Goal: Task Accomplishment & Management: Use online tool/utility

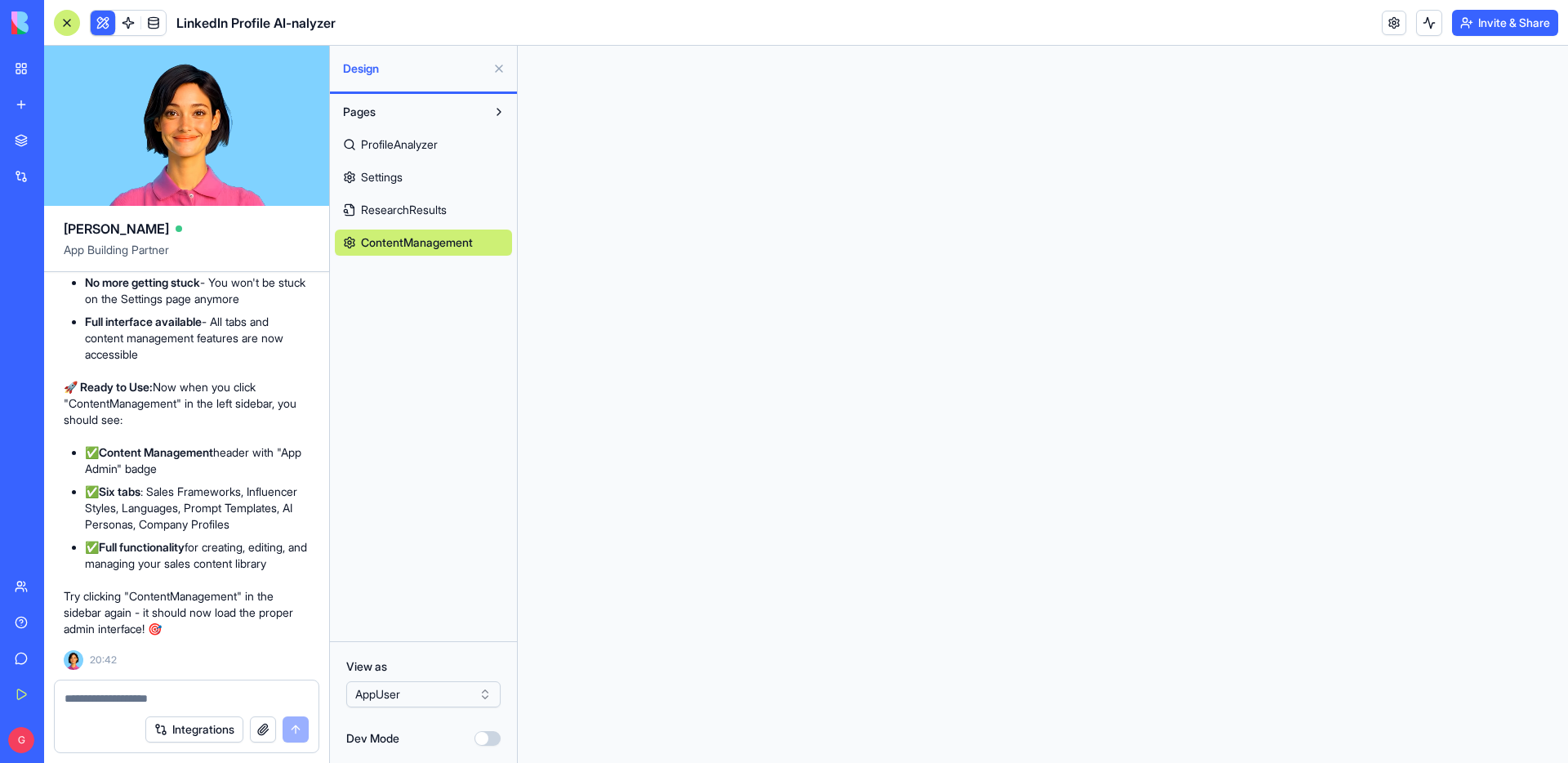
click at [437, 207] on span "ResearchResults" at bounding box center [403, 209] width 86 height 16
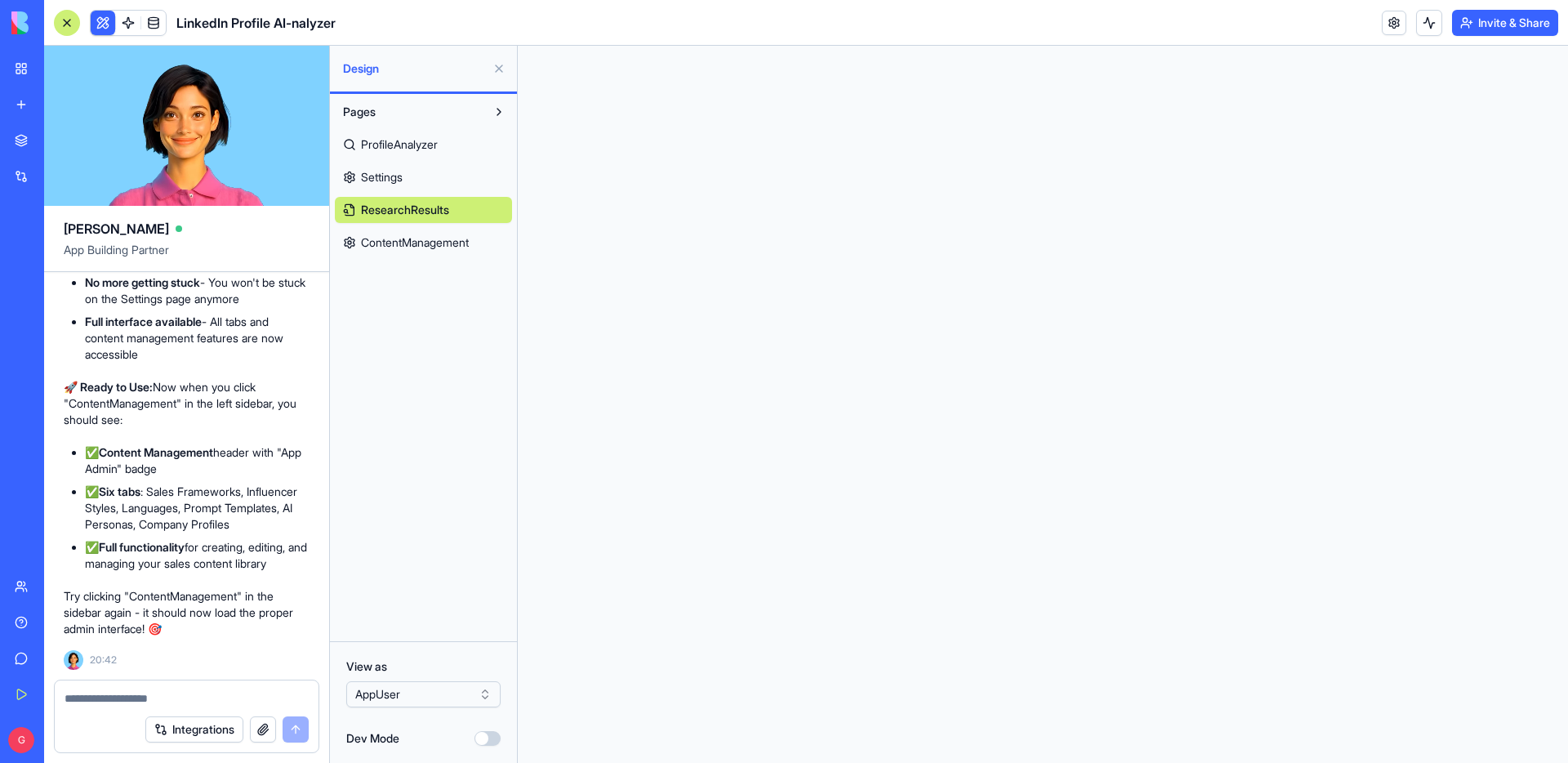
click at [433, 149] on span "ProfileAnalyzer" at bounding box center [399, 144] width 77 height 16
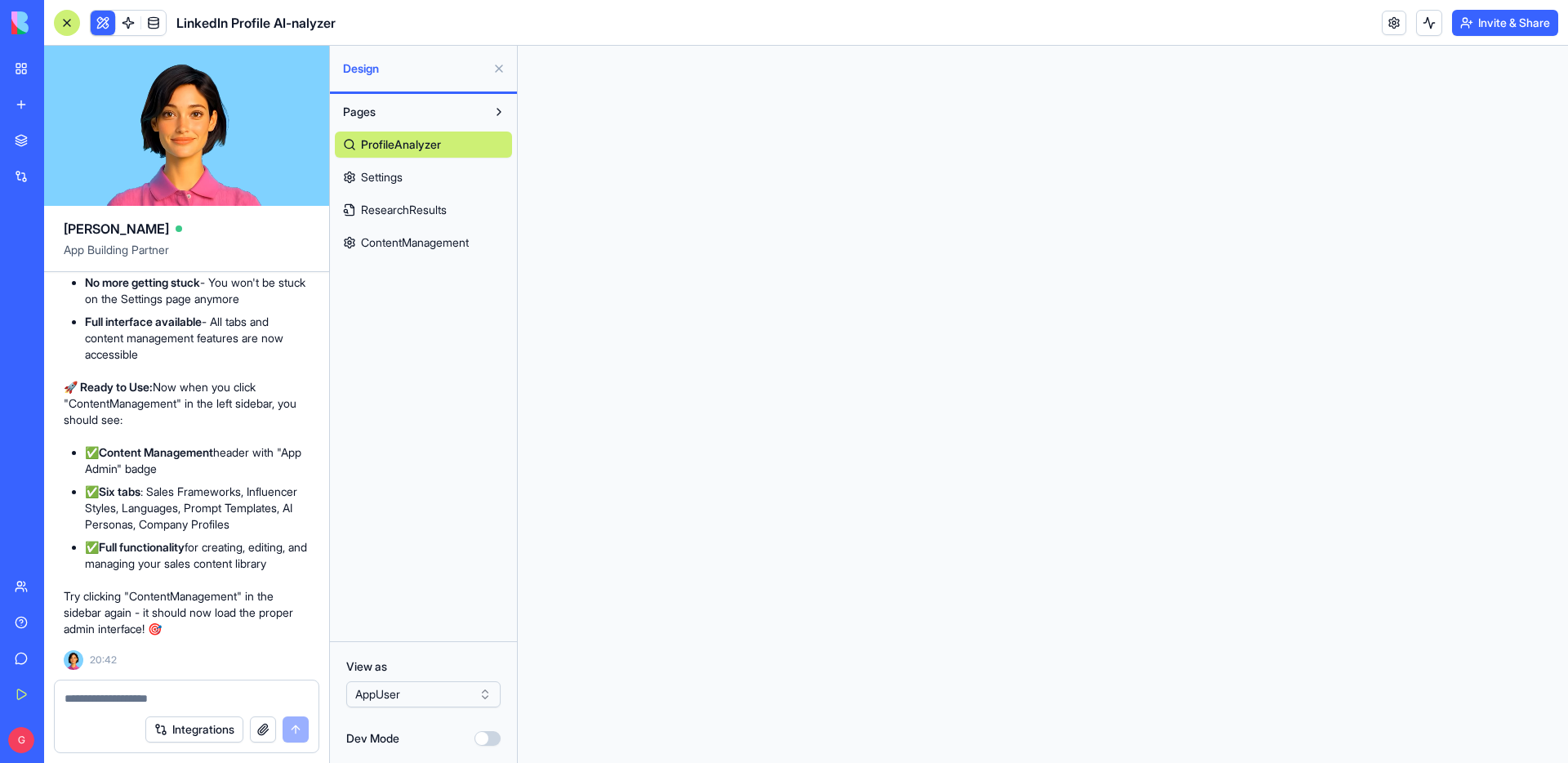
click at [383, 176] on span "Settings" at bounding box center [381, 176] width 42 height 16
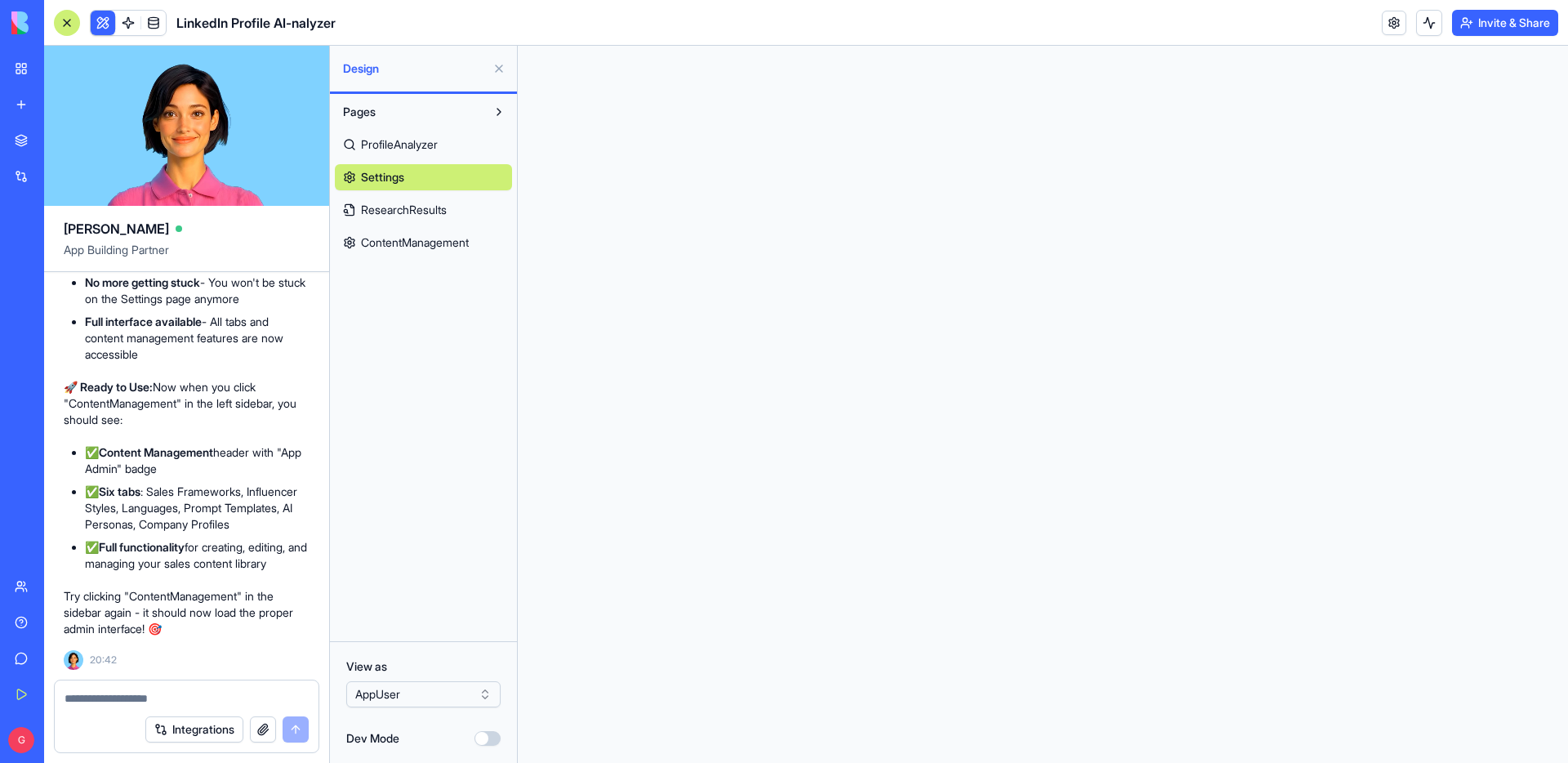
click at [199, 705] on textarea at bounding box center [186, 698] width 244 height 16
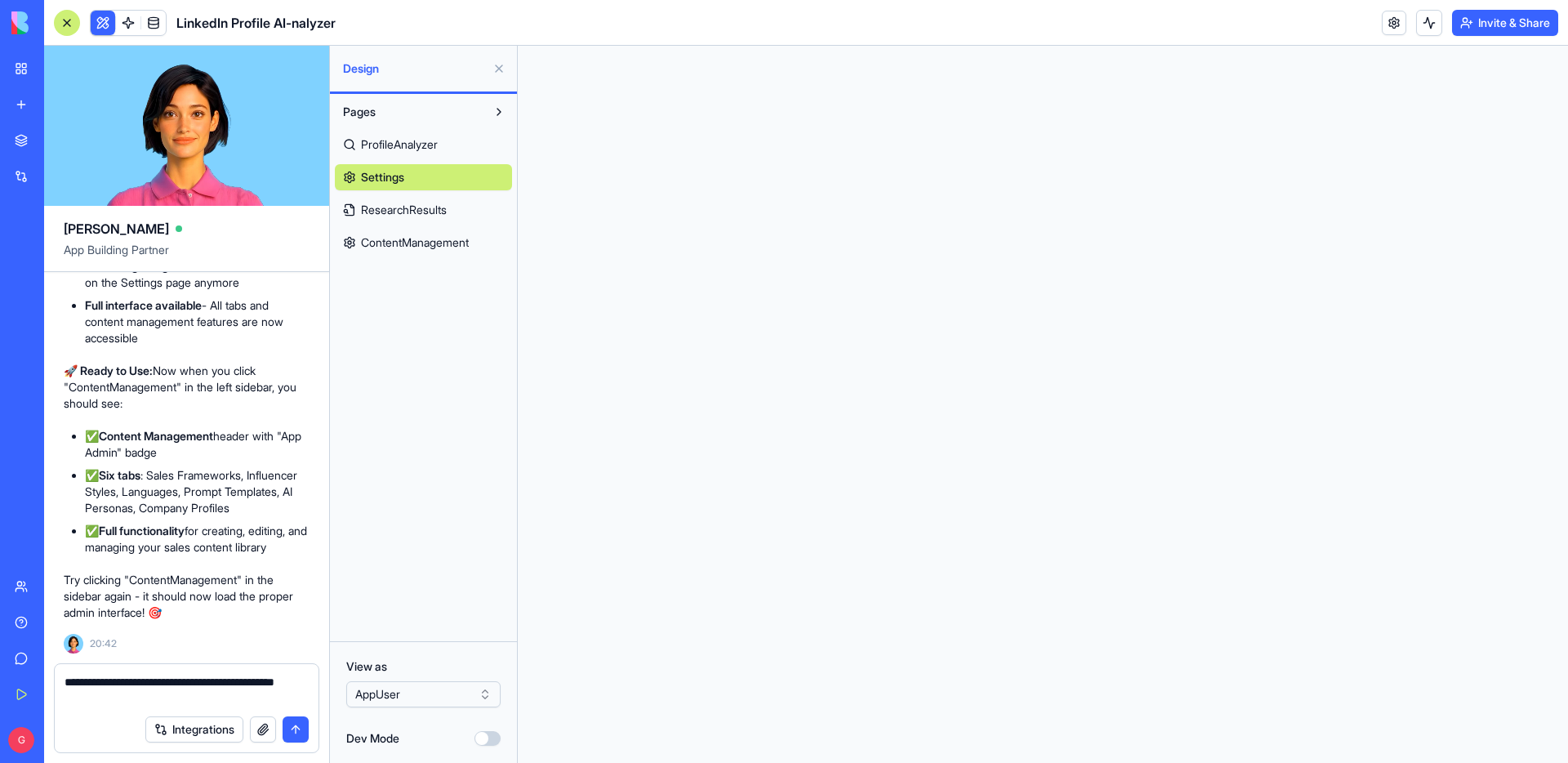
scroll to position [28714, 0]
type textarea "**********"
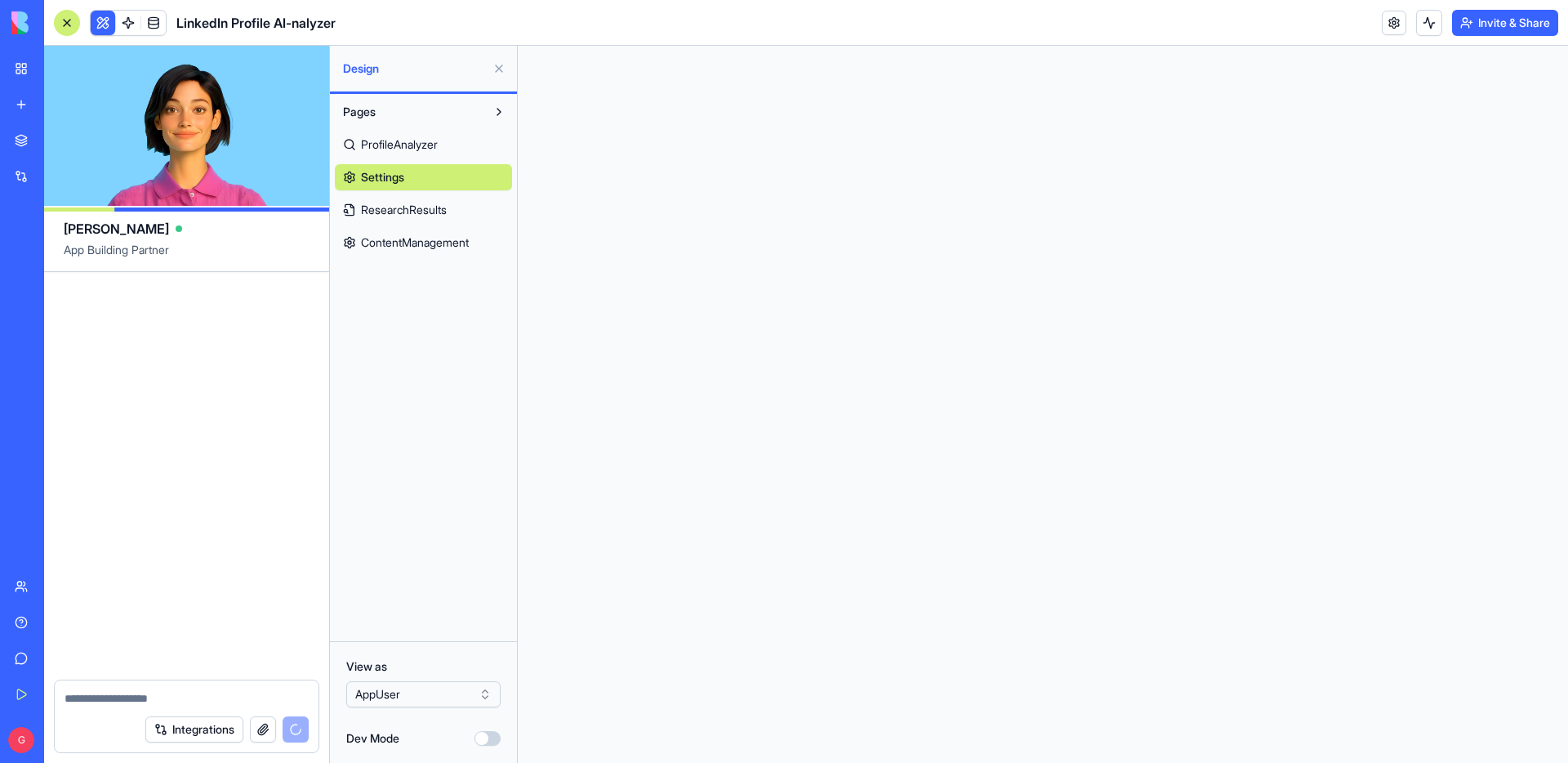
scroll to position [29760, 0]
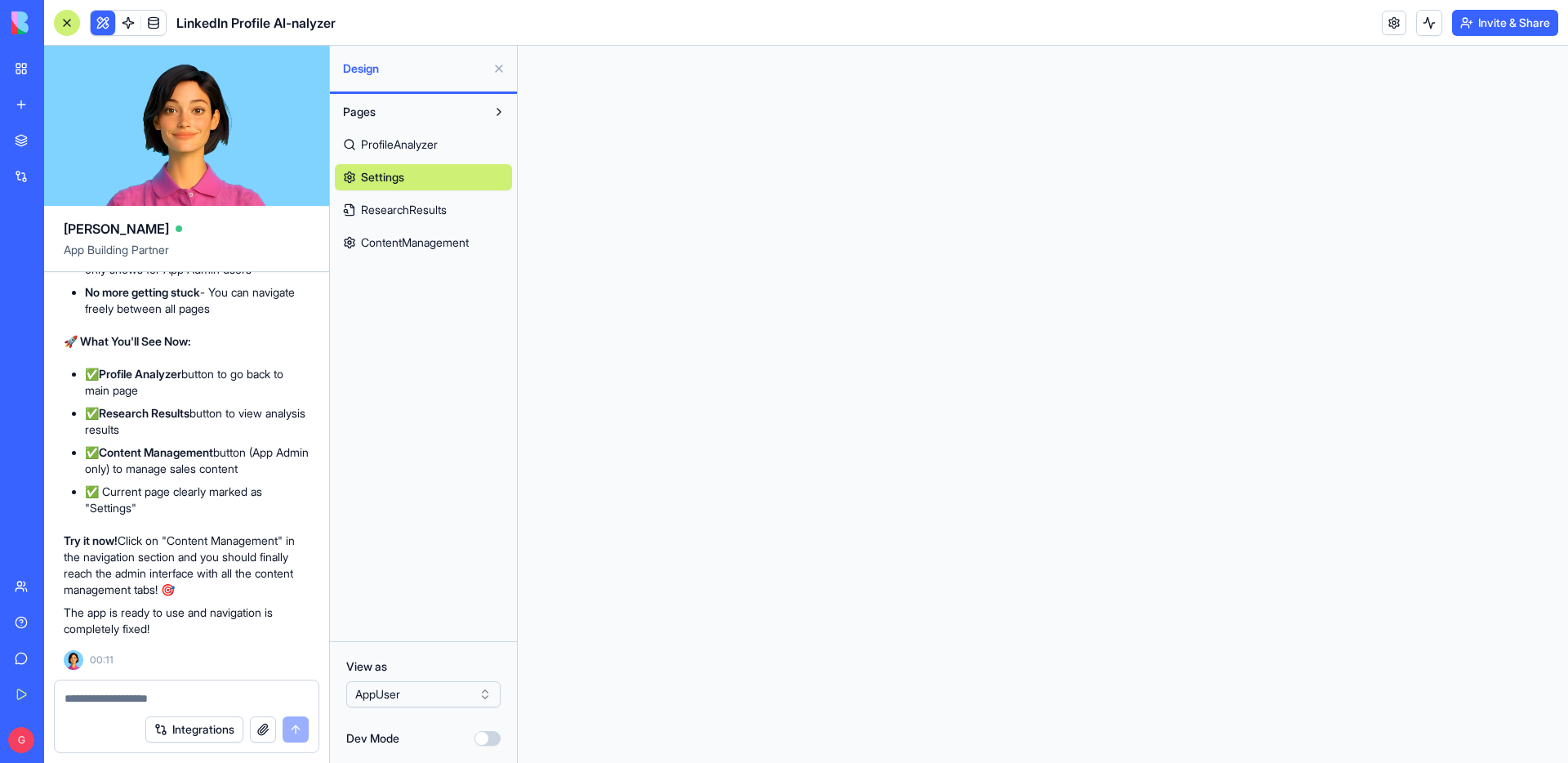
click at [425, 688] on html "BETA My Workspace New app Marketplace Integrations Recent AI Ad Generator Task …" at bounding box center [784, 381] width 1568 height 763
click at [438, 211] on span "ResearchResults" at bounding box center [403, 209] width 86 height 16
click at [438, 239] on span "ContentManagement" at bounding box center [414, 242] width 108 height 16
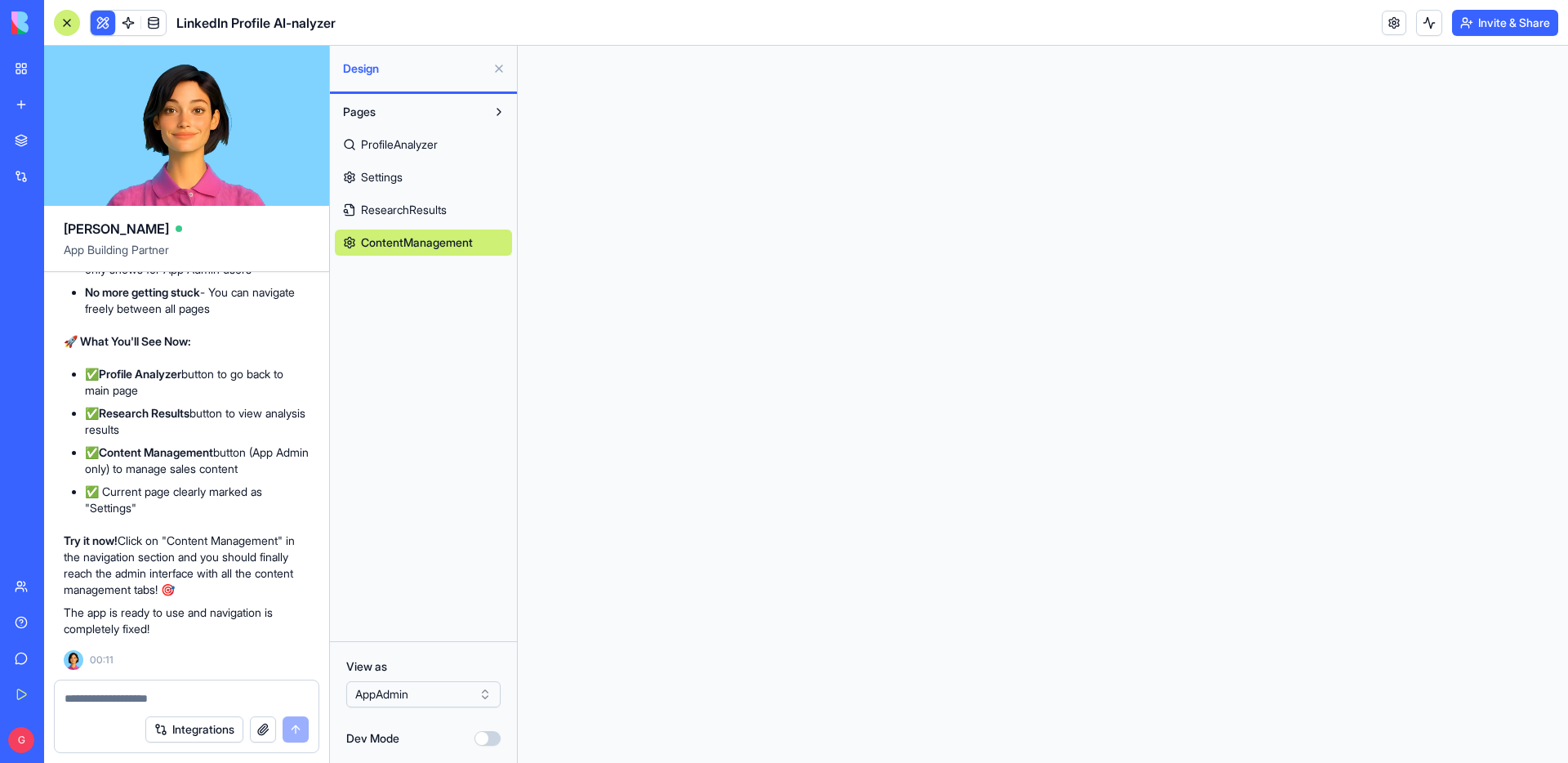
click at [403, 132] on link "ProfileAnalyzer" at bounding box center [423, 145] width 177 height 27
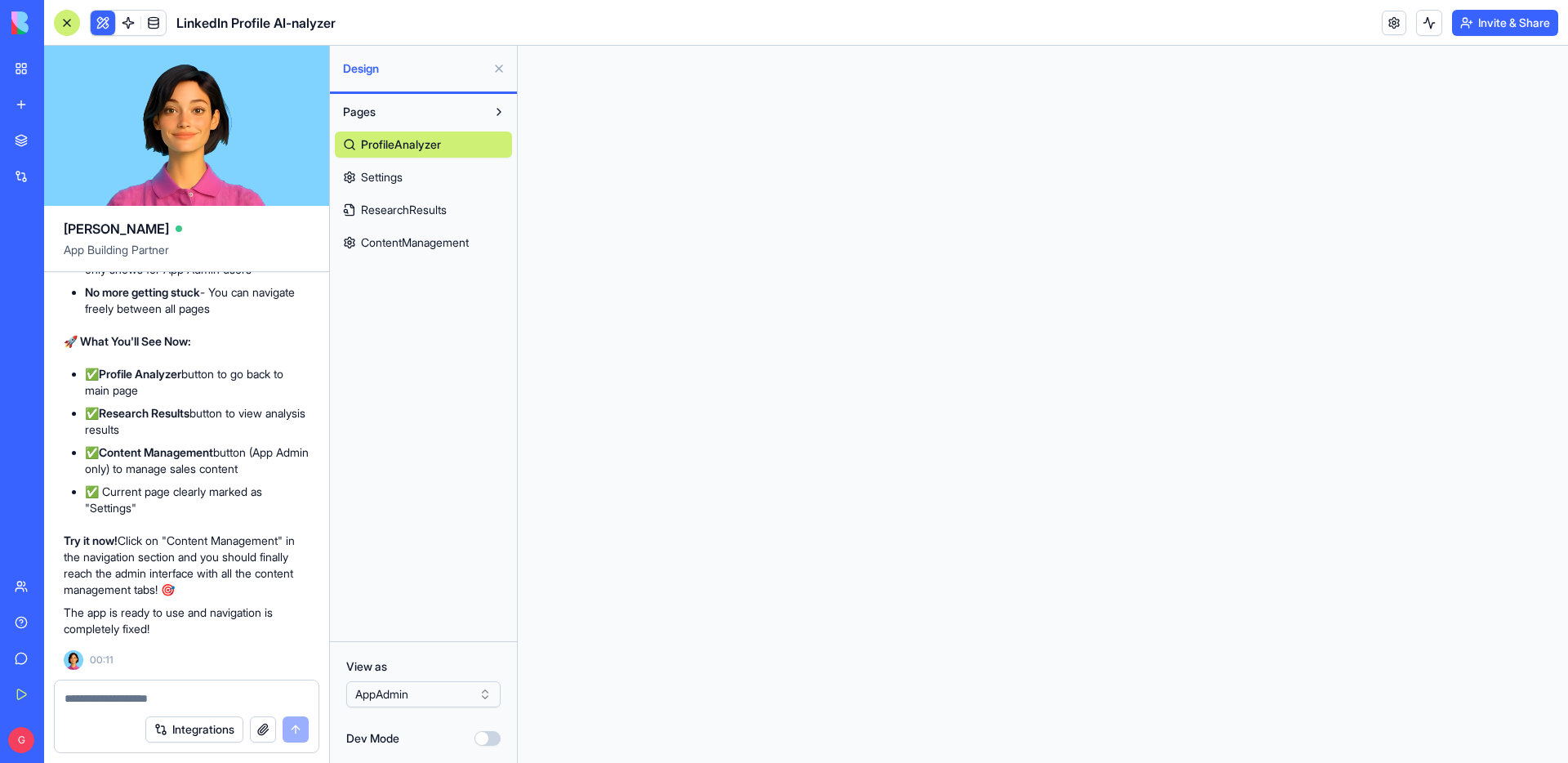
click at [127, 703] on textarea at bounding box center [186, 698] width 244 height 16
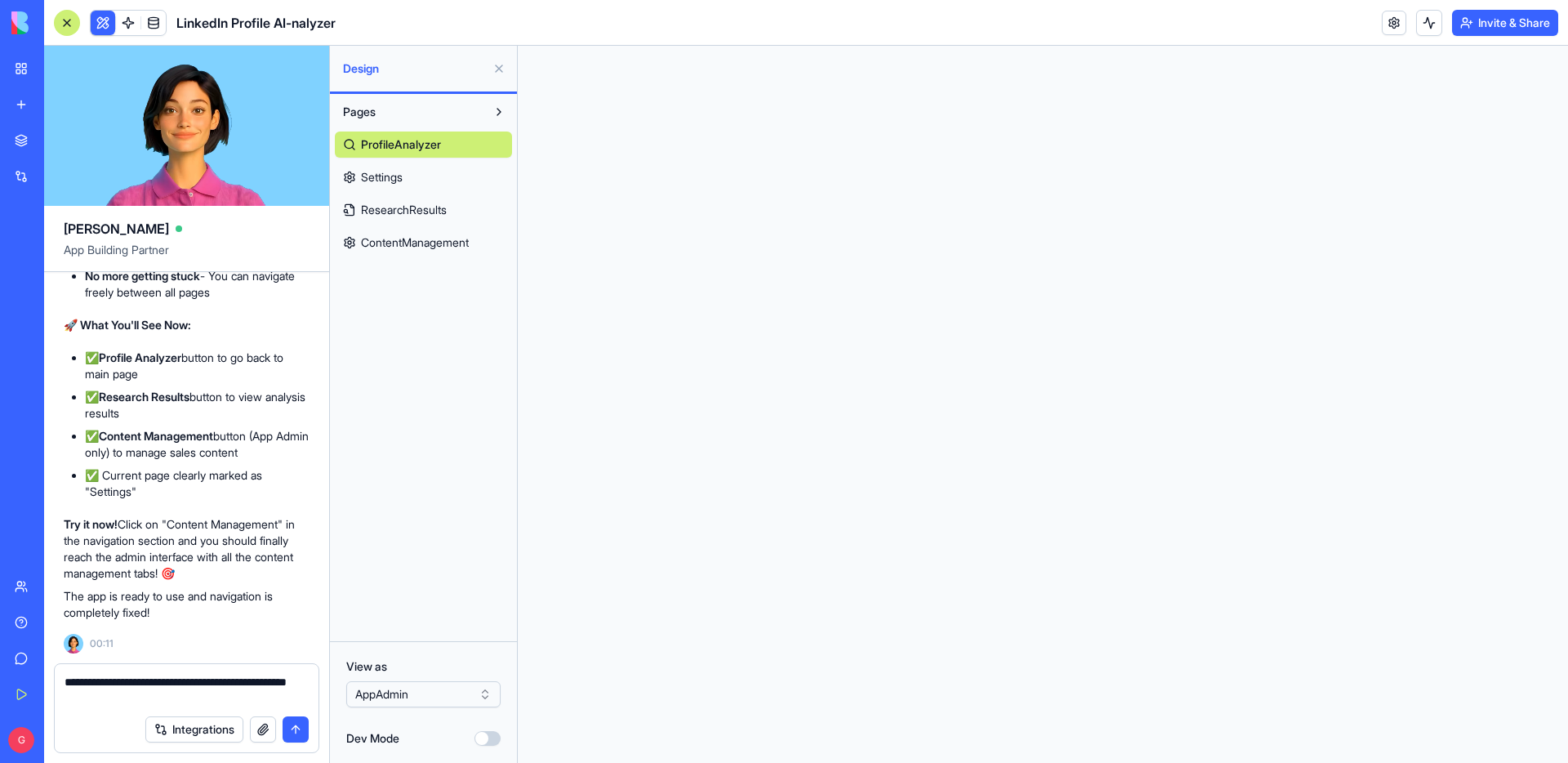
type textarea "**********"
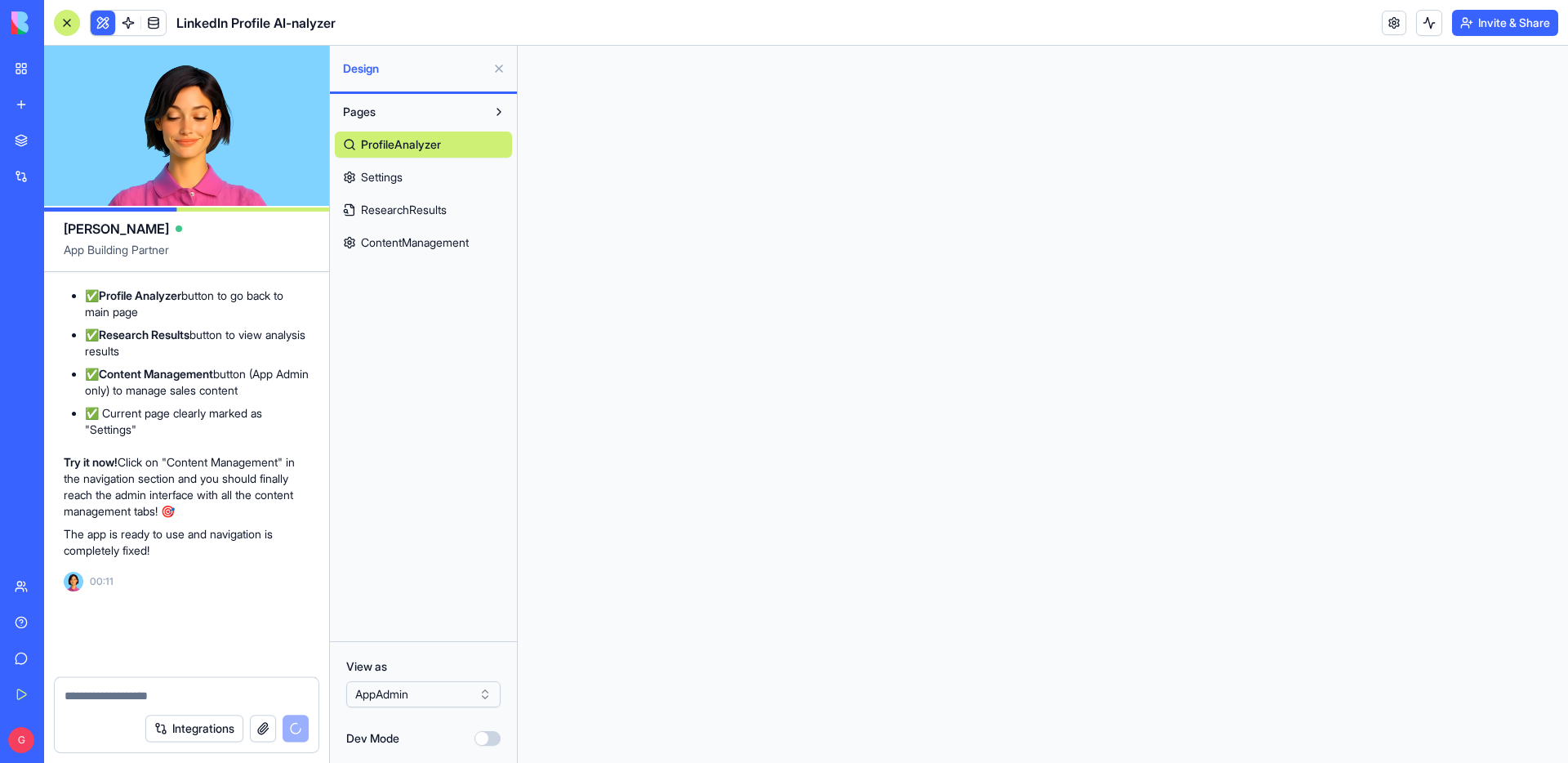
scroll to position [29837, 0]
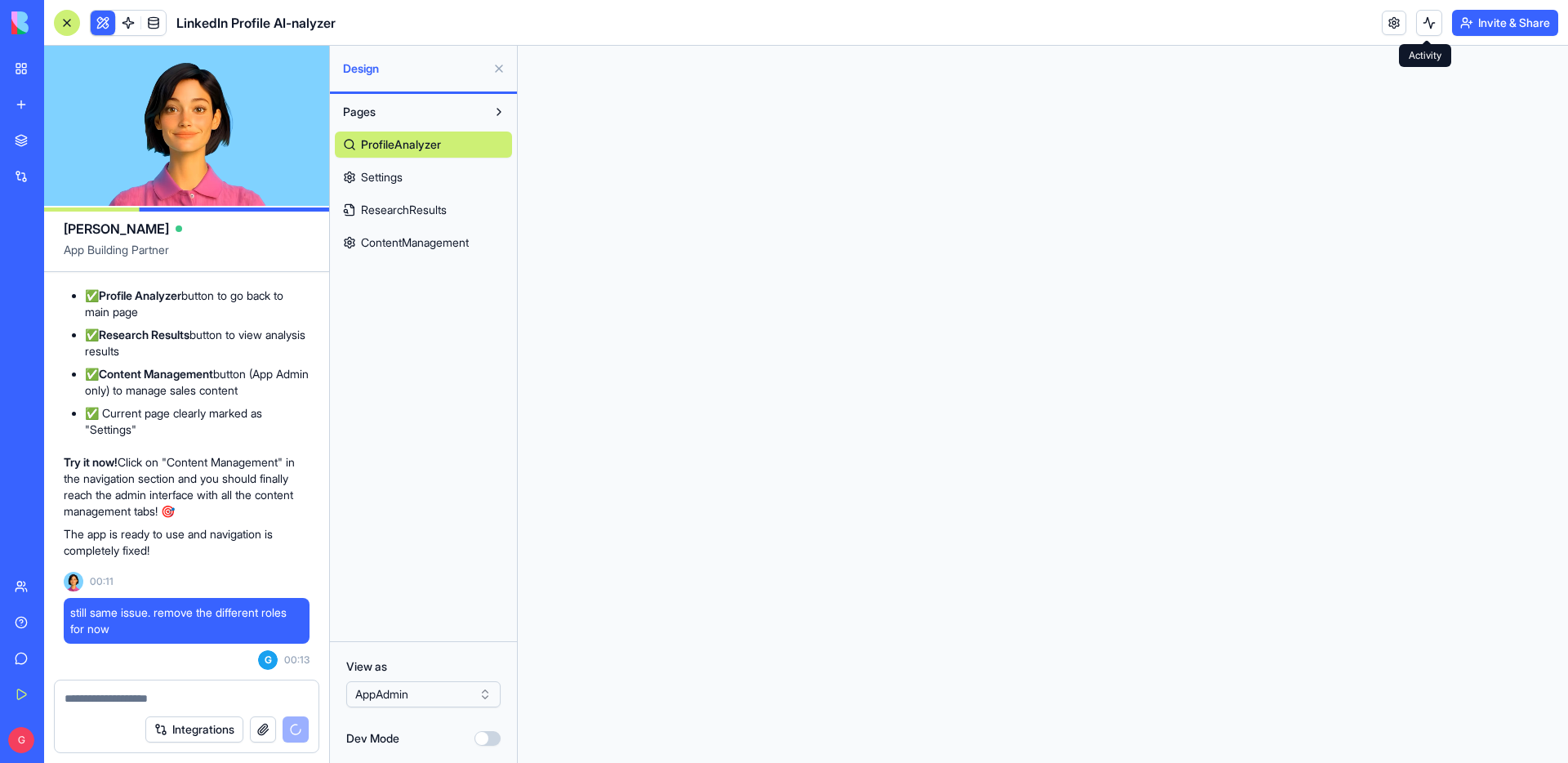
click at [1426, 26] on button at bounding box center [1428, 22] width 27 height 27
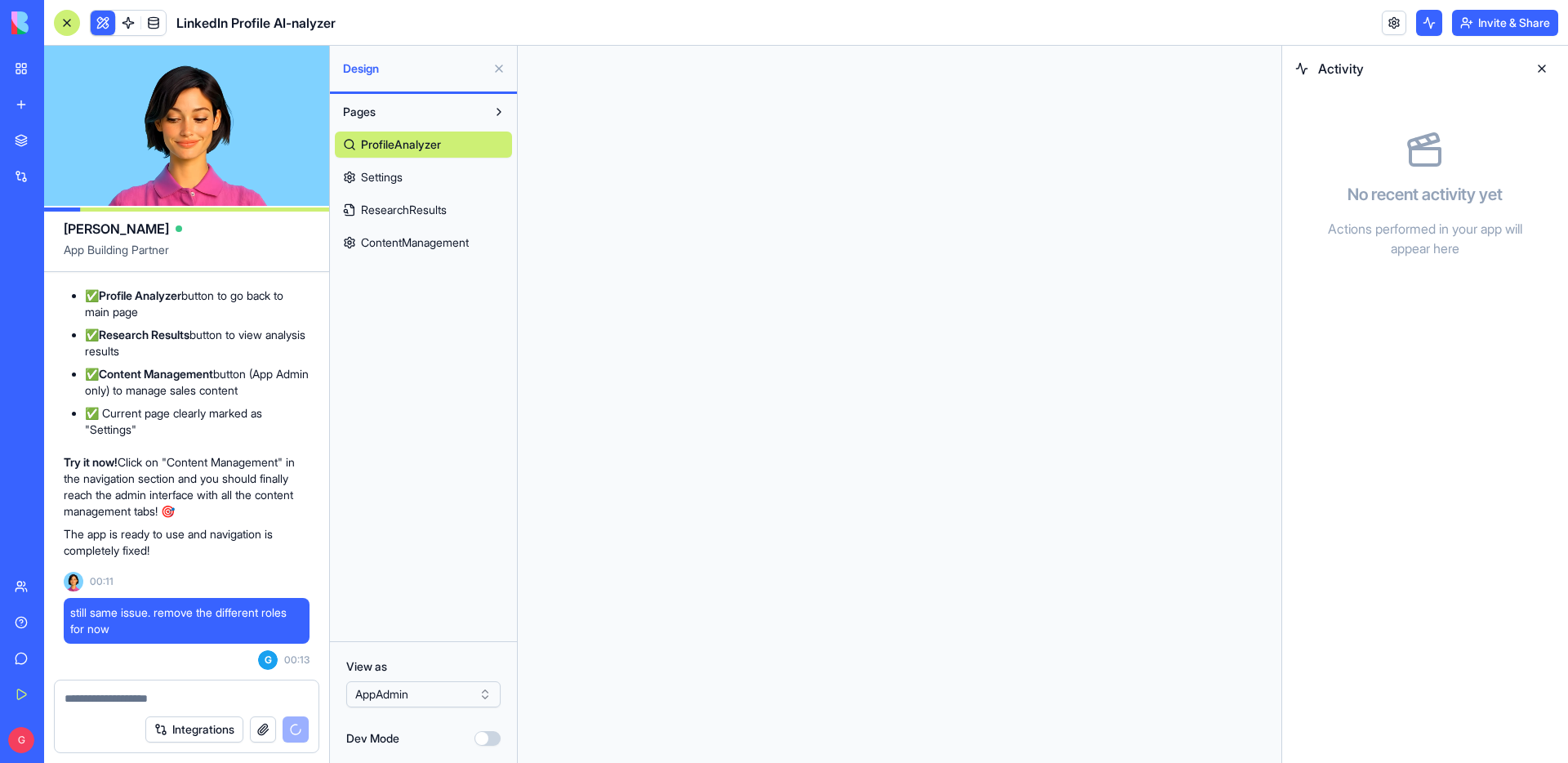
click at [1426, 26] on button at bounding box center [1428, 22] width 27 height 27
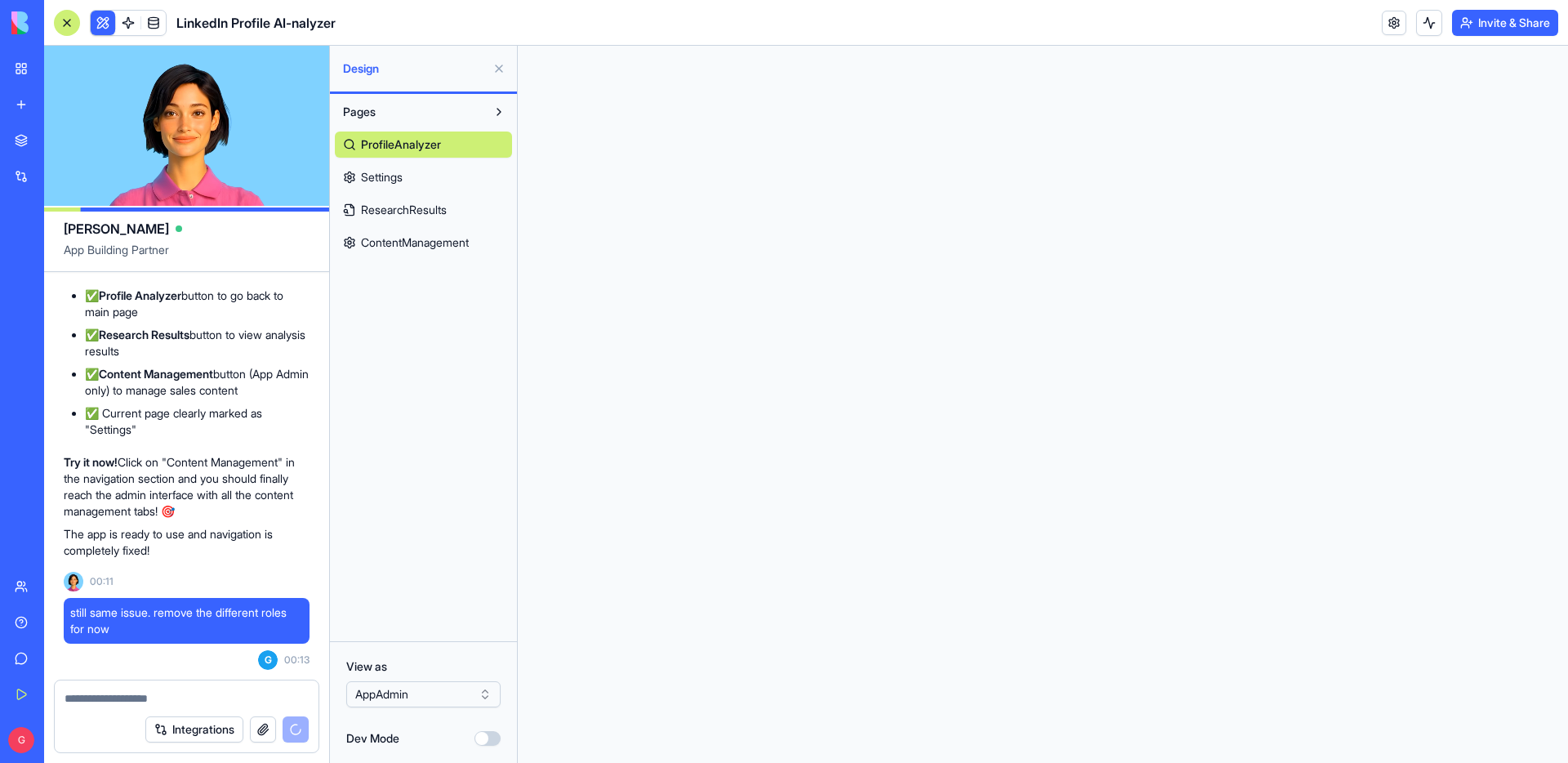
click at [465, 173] on link "Settings" at bounding box center [423, 177] width 177 height 27
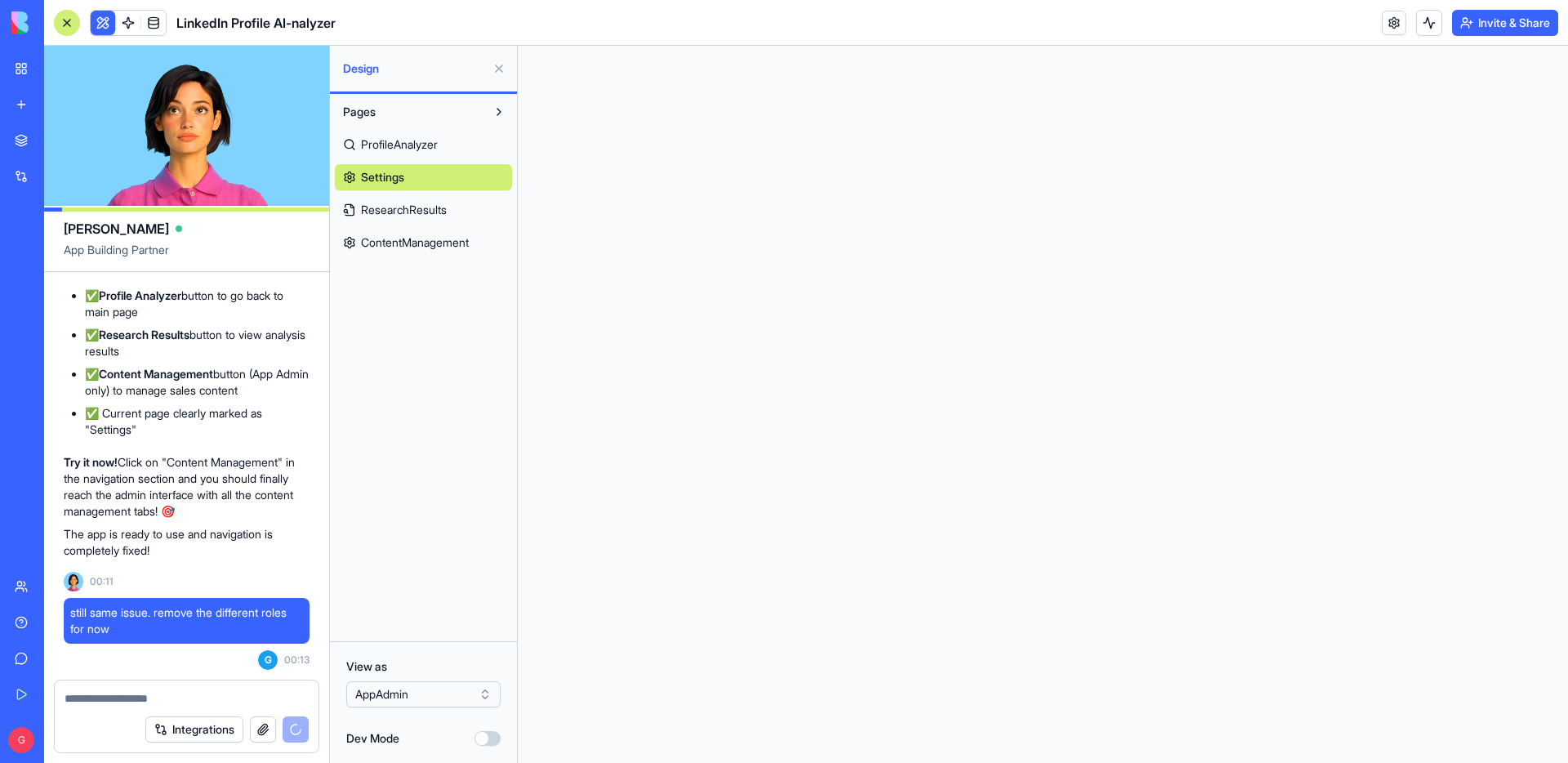
click at [450, 206] on link "ResearchResults" at bounding box center [423, 210] width 177 height 27
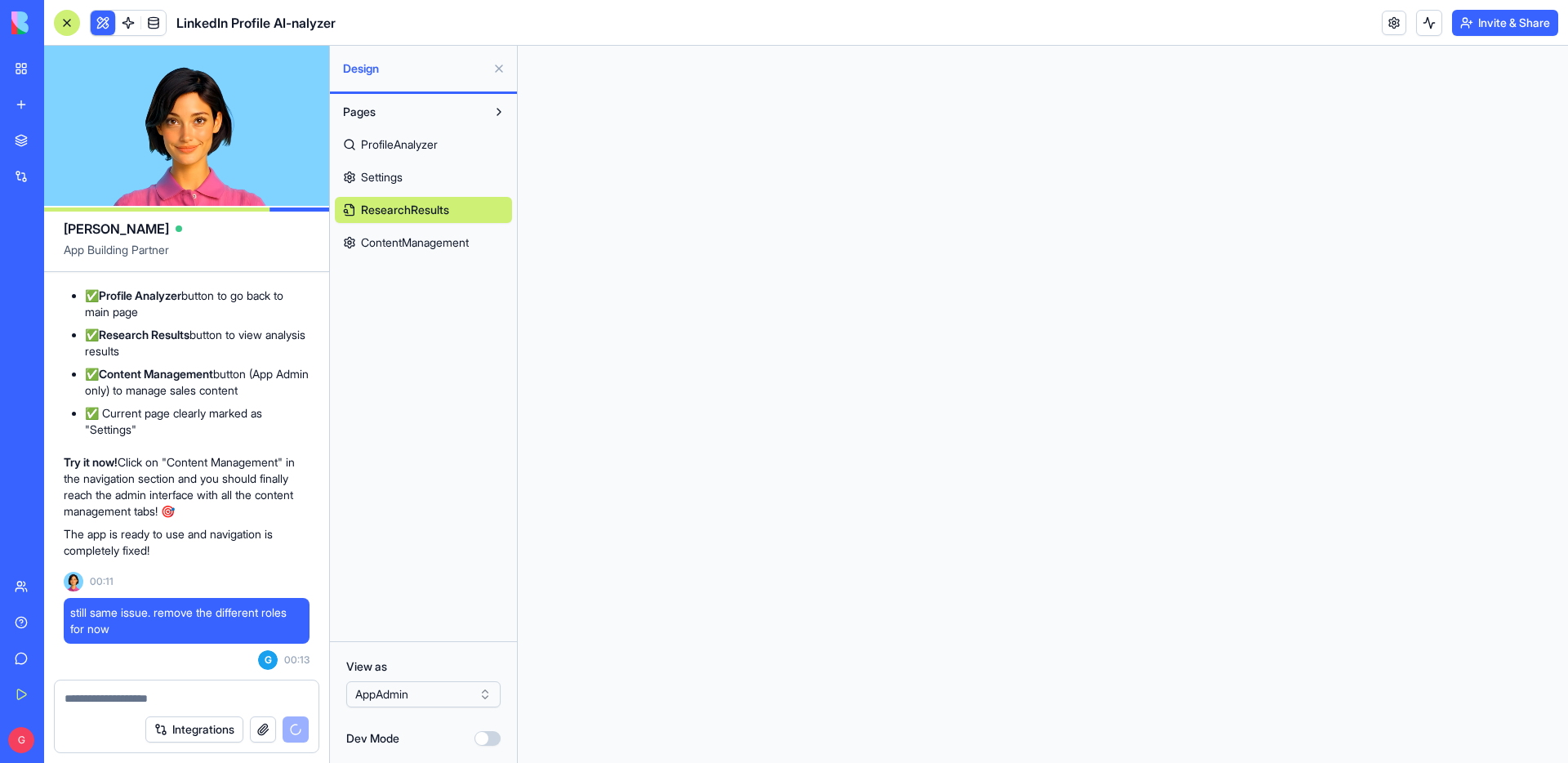
click at [447, 129] on div "ProfileAnalyzer Settings ResearchResults ContentManagement" at bounding box center [423, 190] width 177 height 131
click at [453, 152] on link "ProfileAnalyzer" at bounding box center [423, 145] width 177 height 27
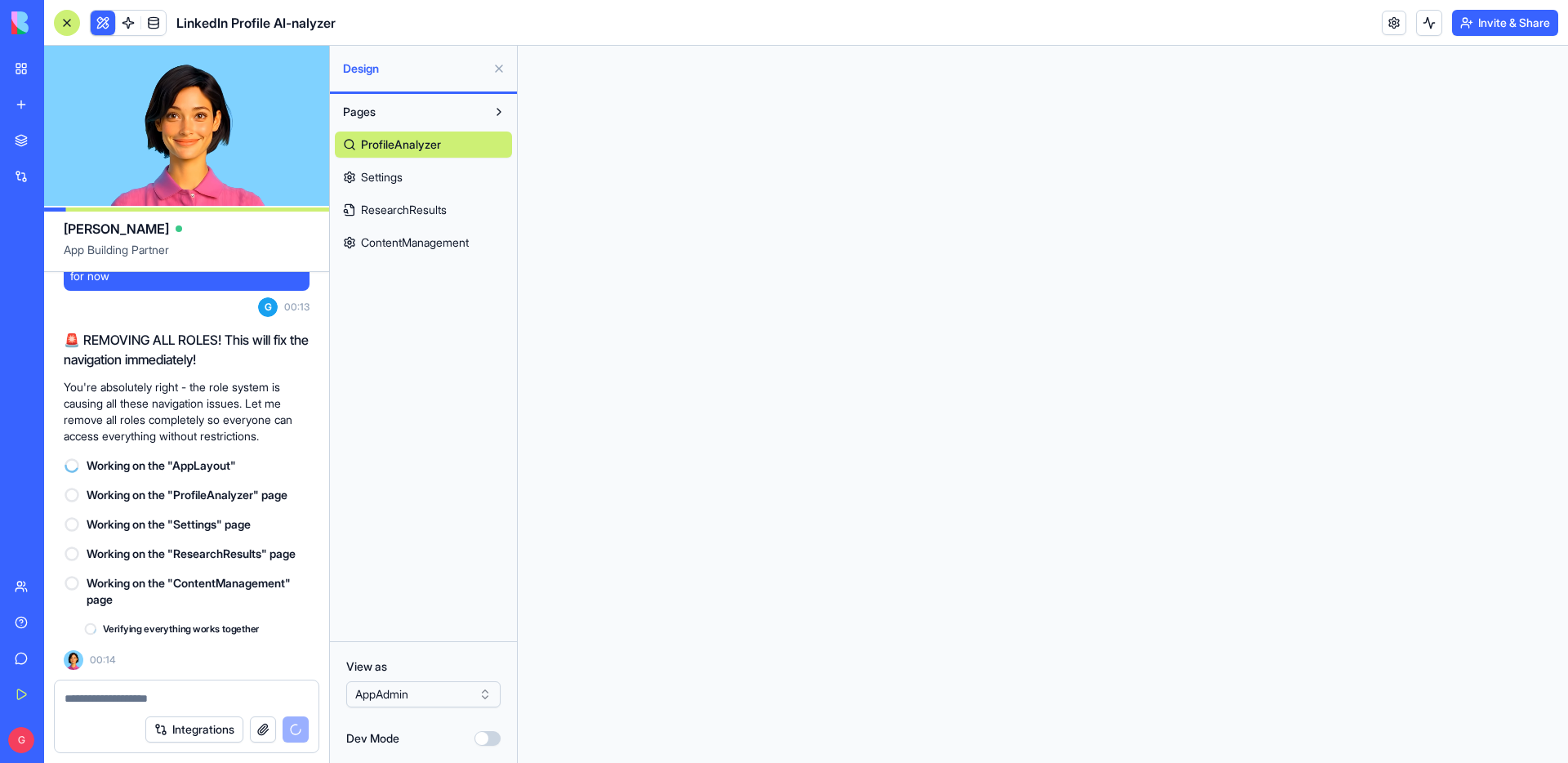
scroll to position [30190, 0]
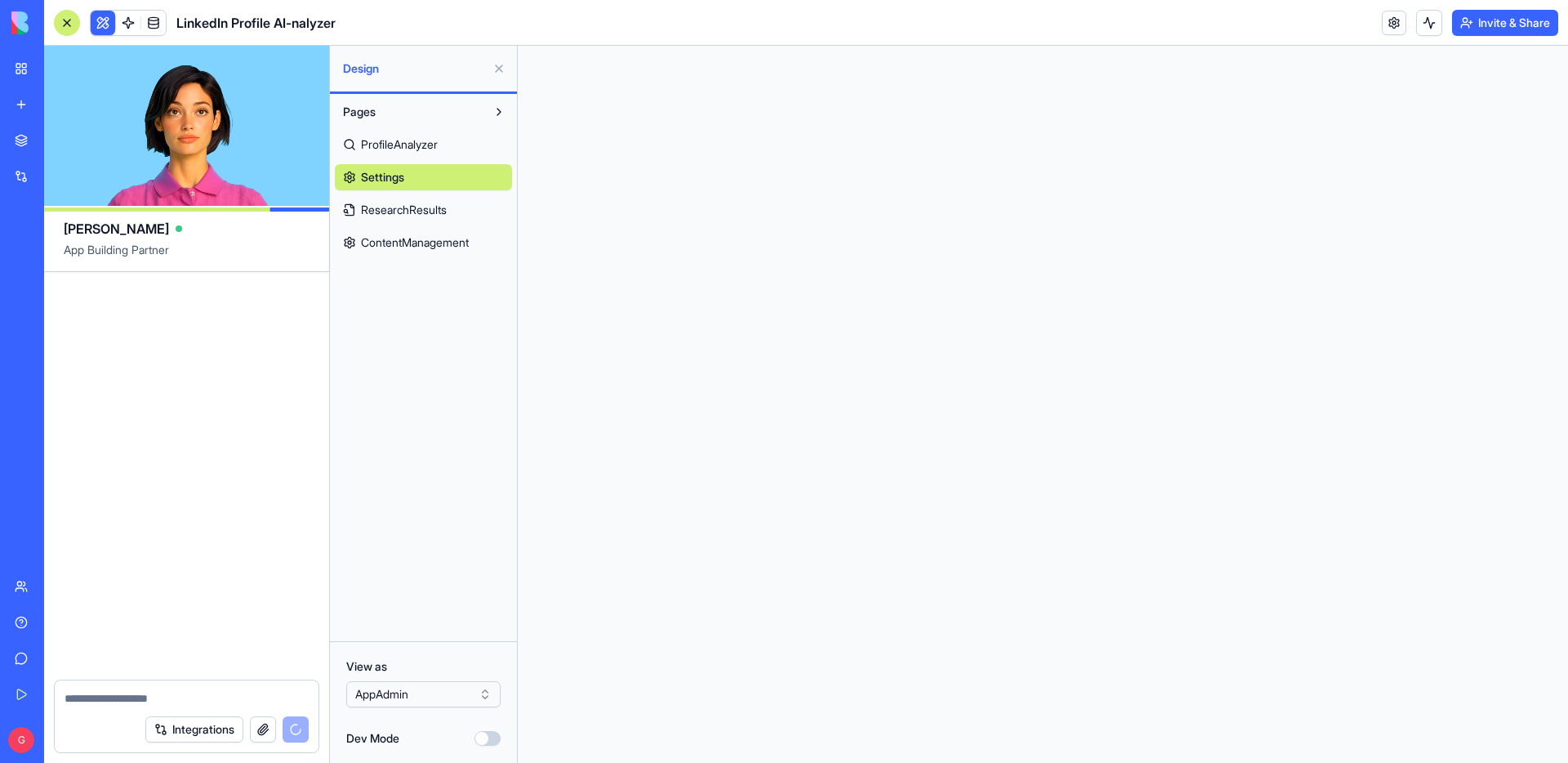
scroll to position [30844, 0]
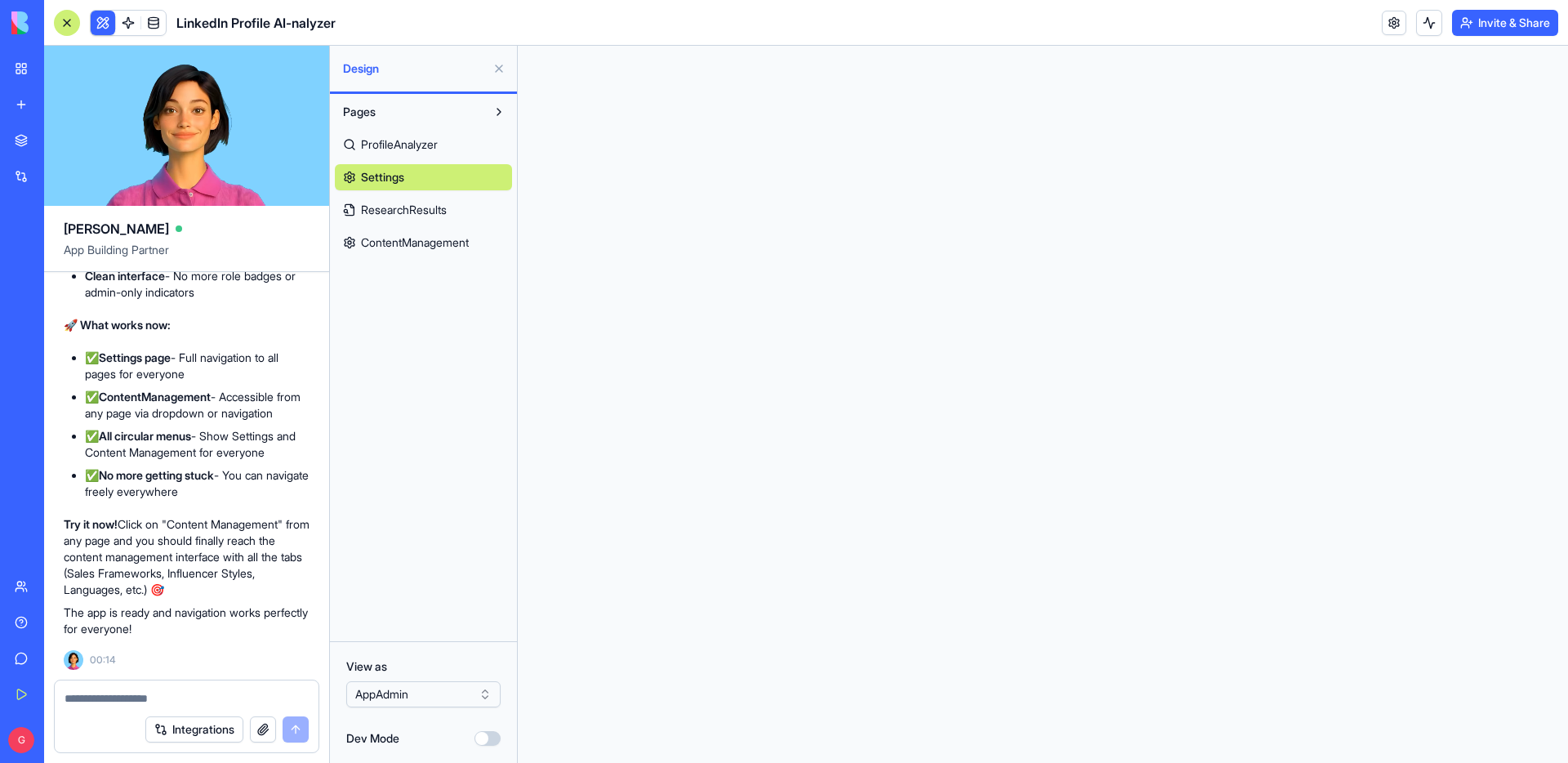
click at [421, 153] on link "ProfileAnalyzer" at bounding box center [423, 145] width 177 height 27
click at [420, 210] on span "ResearchResults" at bounding box center [403, 209] width 86 height 16
click at [417, 252] on link "ContentManagement" at bounding box center [423, 242] width 177 height 27
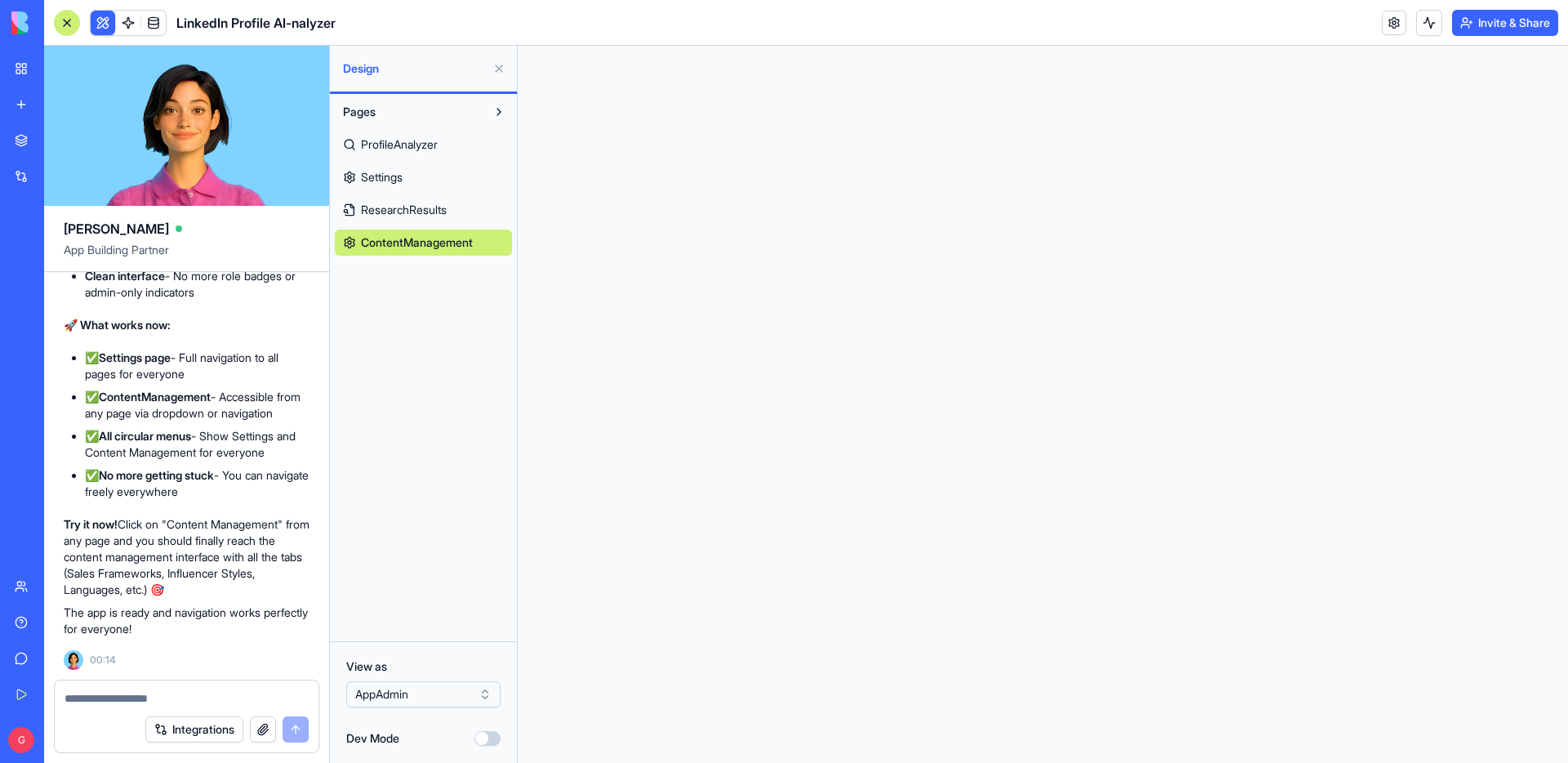
click at [420, 692] on html "BETA My Workspace New app Marketplace Integrations Recent AI Ad Generator Task …" at bounding box center [784, 381] width 1568 height 763
click at [411, 181] on link "Settings" at bounding box center [423, 177] width 177 height 27
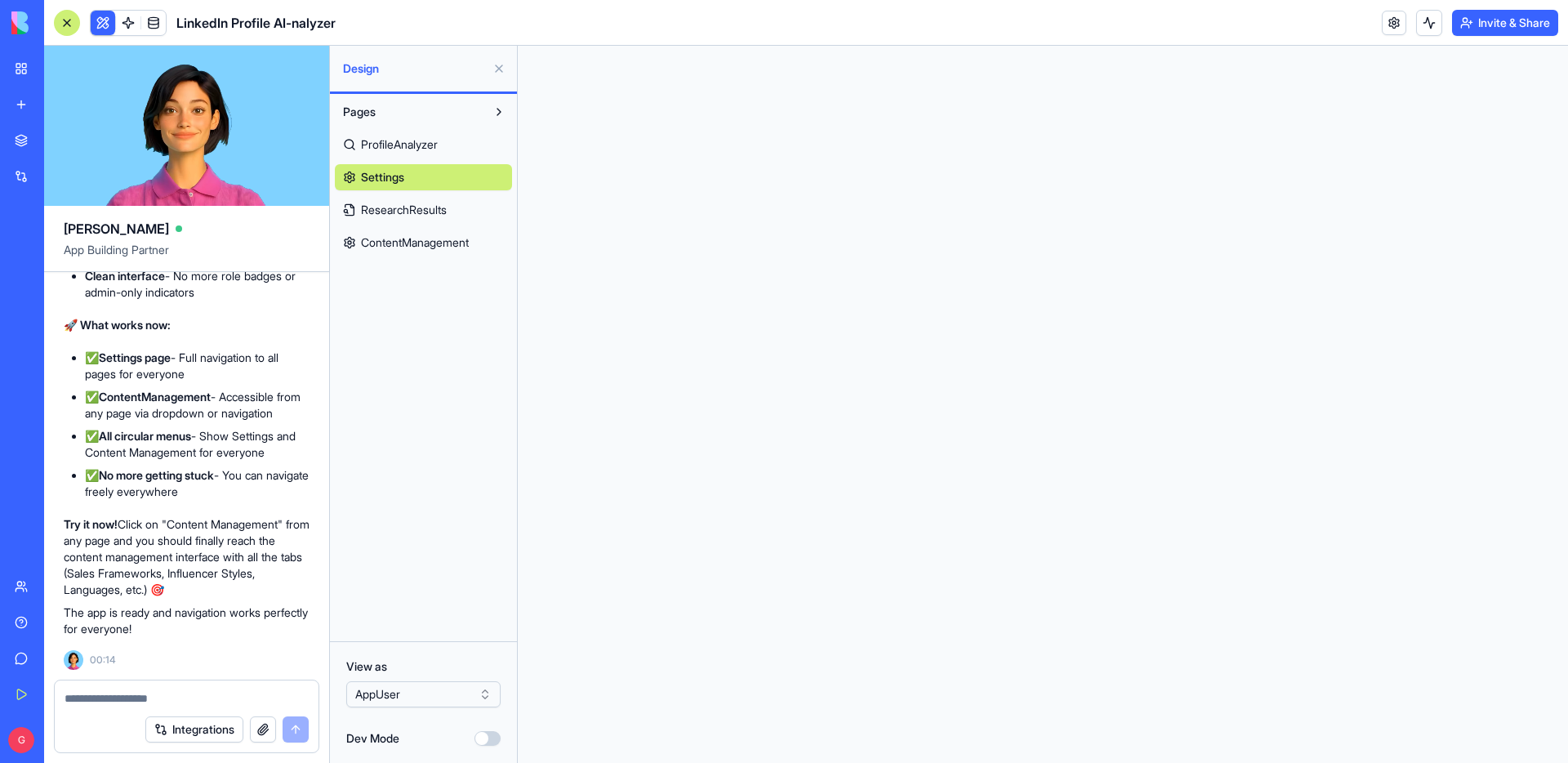
click at [414, 146] on span "ProfileAnalyzer" at bounding box center [399, 144] width 77 height 16
click at [430, 242] on span "ContentManagement" at bounding box center [414, 242] width 108 height 16
